Goal: Transaction & Acquisition: Purchase product/service

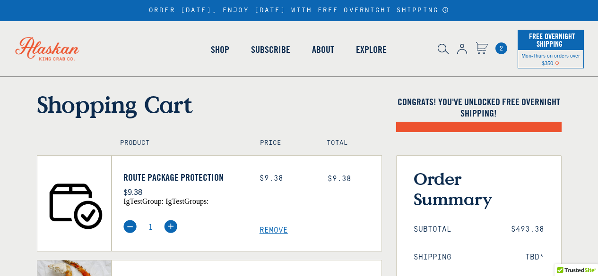
scroll to position [47, 0]
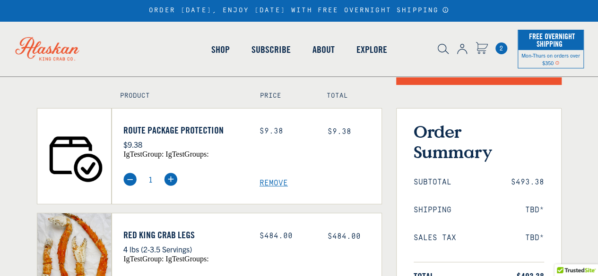
click at [268, 184] on span "Remove" at bounding box center [320, 183] width 122 height 9
select select "40826592231503"
select select "40826730905679"
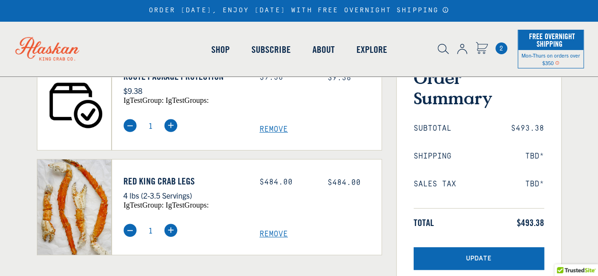
scroll to position [142, 0]
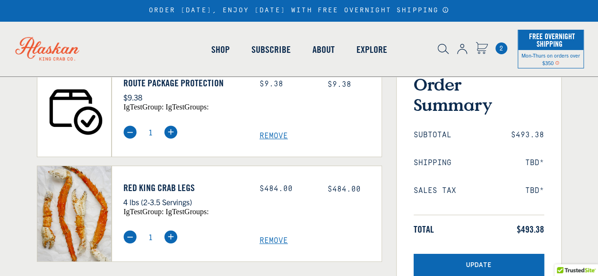
select select "40826592231503"
select select "40826730905679"
click at [268, 242] on span "Remove" at bounding box center [320, 241] width 122 height 9
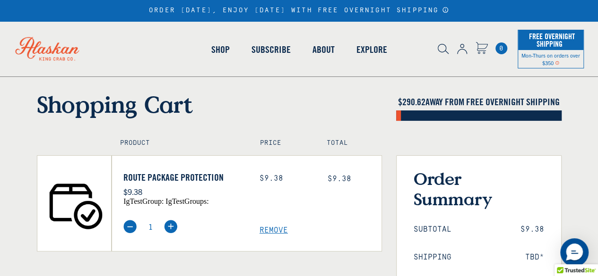
click at [274, 229] on span "Remove" at bounding box center [320, 230] width 122 height 9
